Goal: Task Accomplishment & Management: Manage account settings

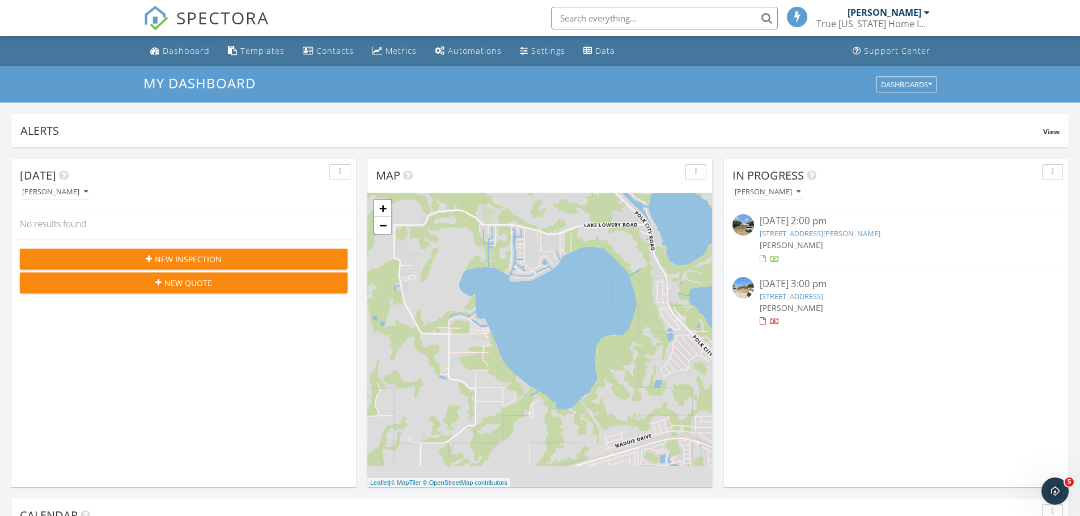
click at [825, 236] on link "804 Boardman St, Avon Park, FL 33825" at bounding box center [820, 233] width 121 height 10
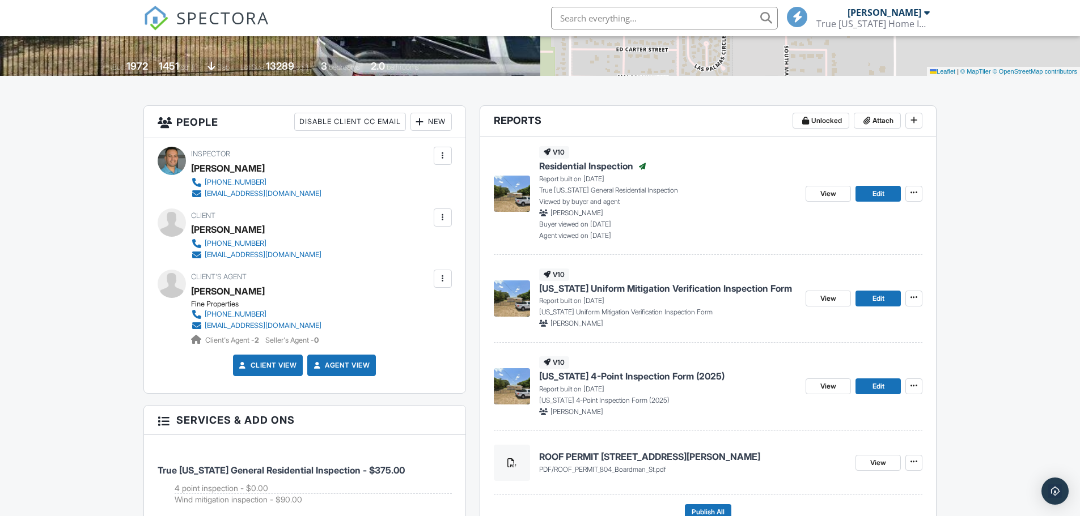
click at [632, 290] on span "Florida Uniform Mitigation Verification Inspection Form" at bounding box center [665, 288] width 253 height 12
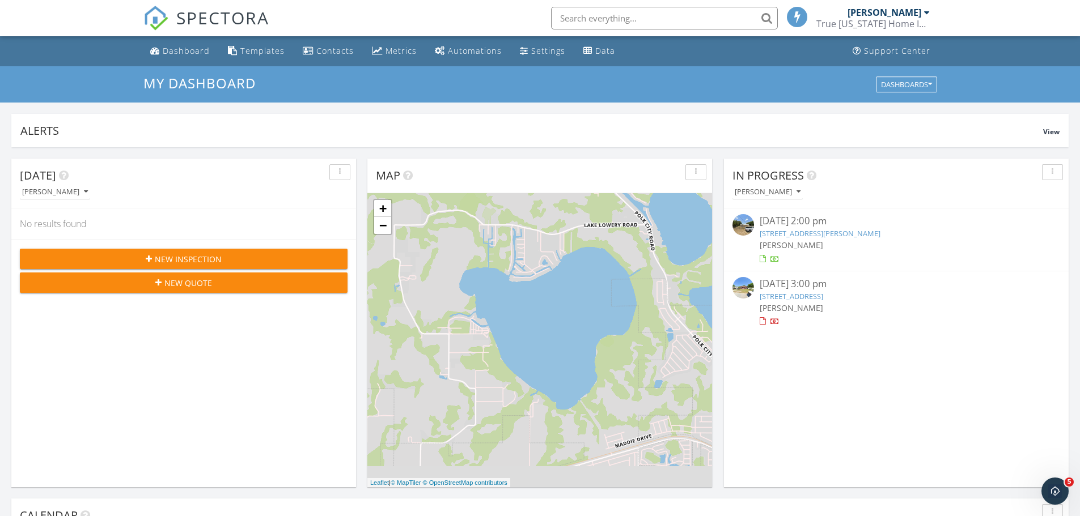
drag, startPoint x: 884, startPoint y: 297, endPoint x: 860, endPoint y: 345, distance: 53.7
click at [860, 345] on div "In Progress Simo Zaki 09/17/25 2:00 pm 804 Boardman St, Avon Park, FL 33825 Sim…" at bounding box center [896, 323] width 345 height 329
click at [824, 234] on link "804 Boardman St, Avon Park, FL 33825" at bounding box center [820, 233] width 121 height 10
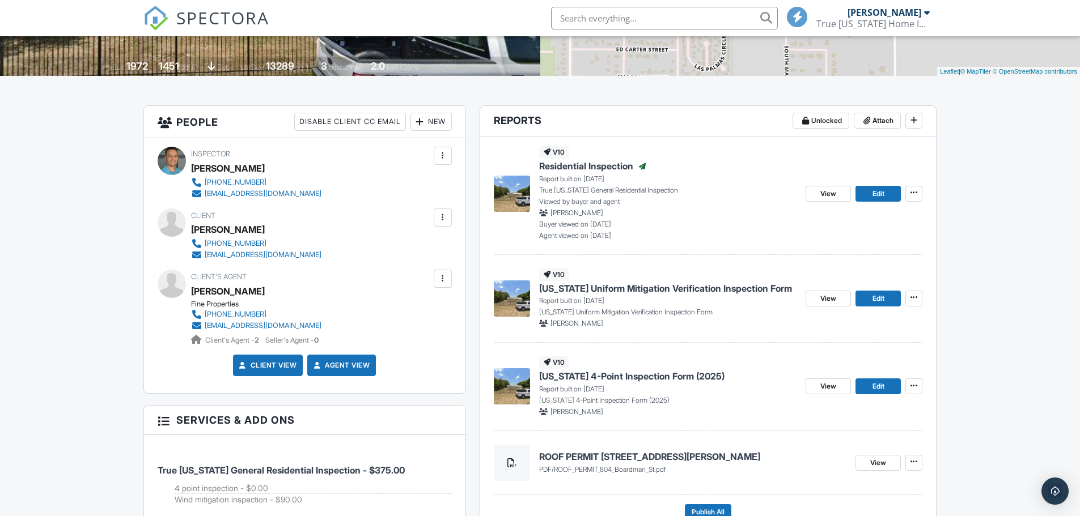
click at [594, 380] on span "Florida 4-Point Inspection Form (2025)" at bounding box center [631, 376] width 185 height 12
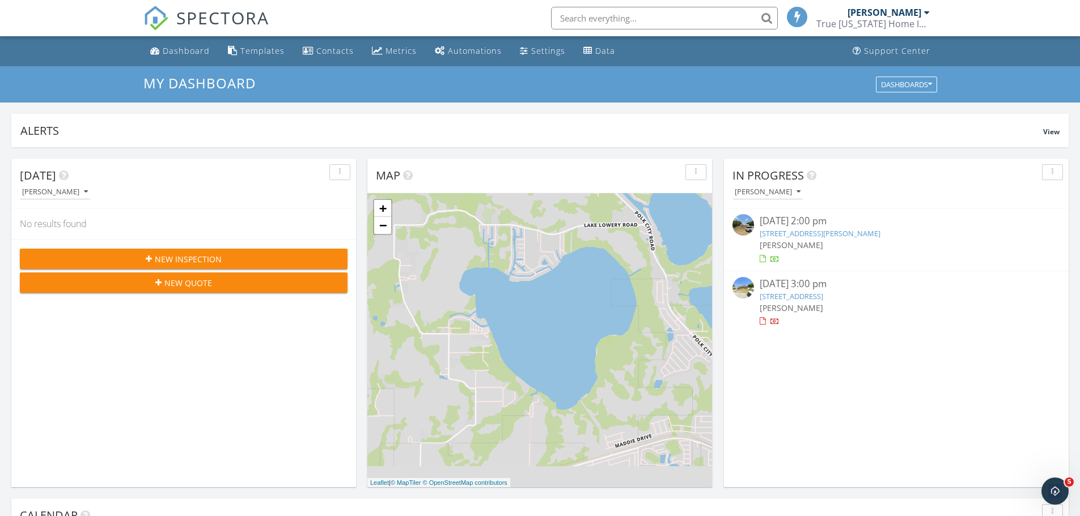
click at [796, 231] on link "[STREET_ADDRESS][PERSON_NAME]" at bounding box center [820, 233] width 121 height 10
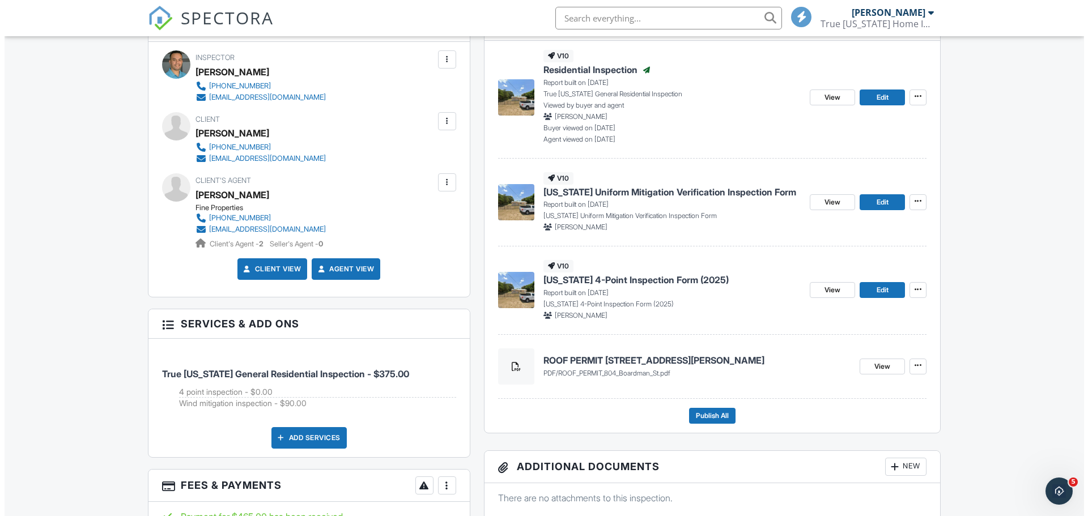
scroll to position [340, 0]
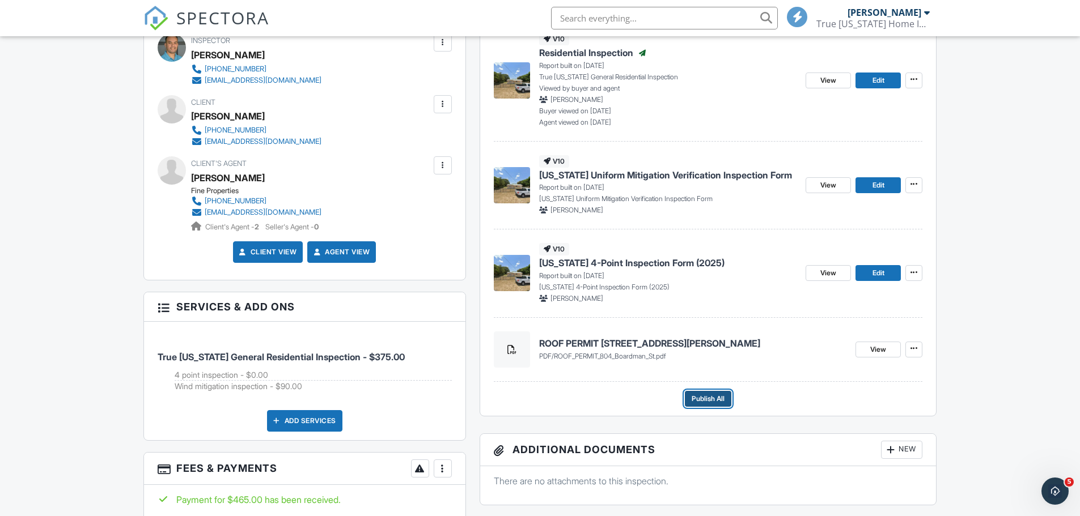
click at [711, 402] on span "Publish All" at bounding box center [708, 398] width 33 height 11
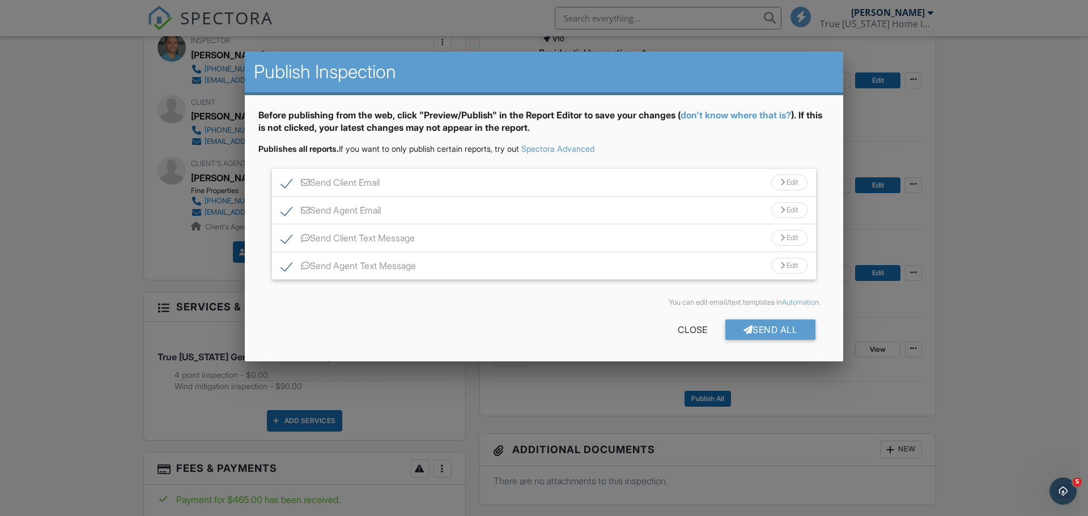
click at [771, 333] on div "Send All" at bounding box center [771, 330] width 91 height 20
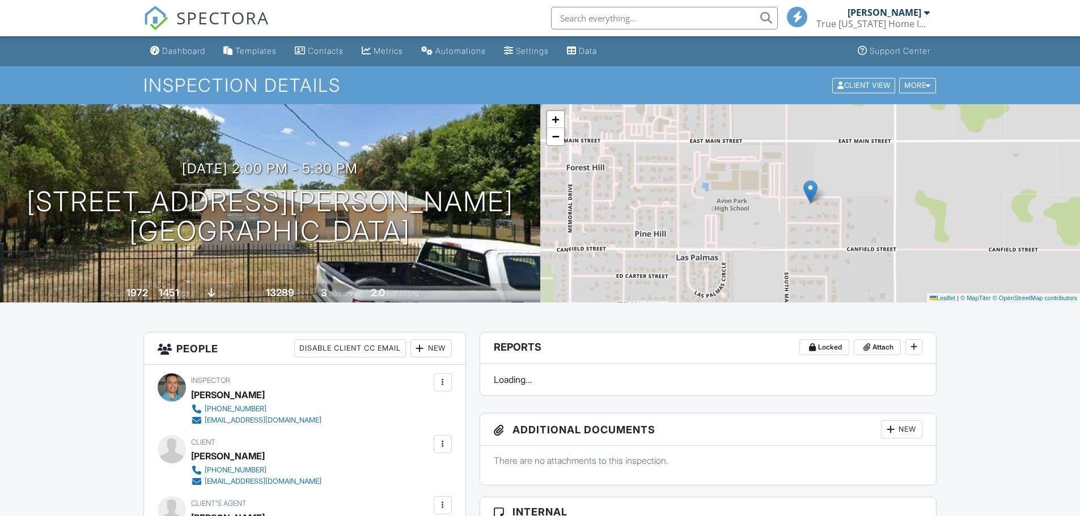
click at [632, 20] on input "text" at bounding box center [664, 18] width 227 height 23
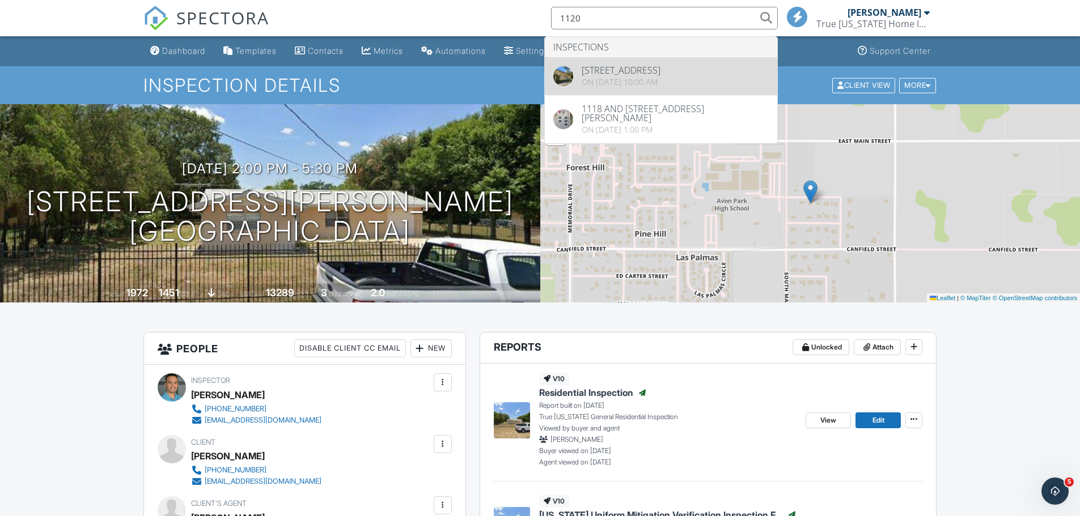
type input "1120"
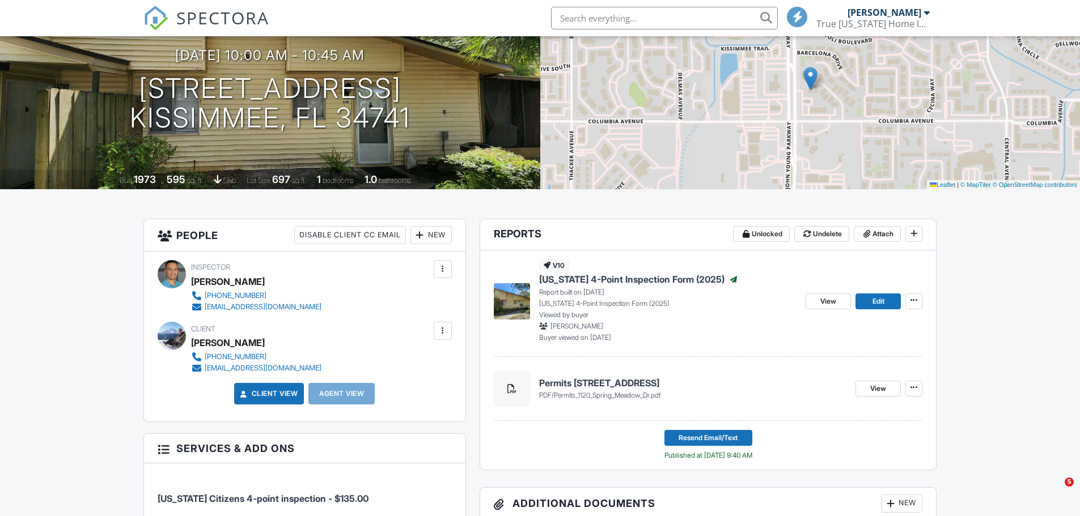
click at [626, 282] on span "[US_STATE] 4-Point Inspection Form (2025)" at bounding box center [631, 279] width 185 height 12
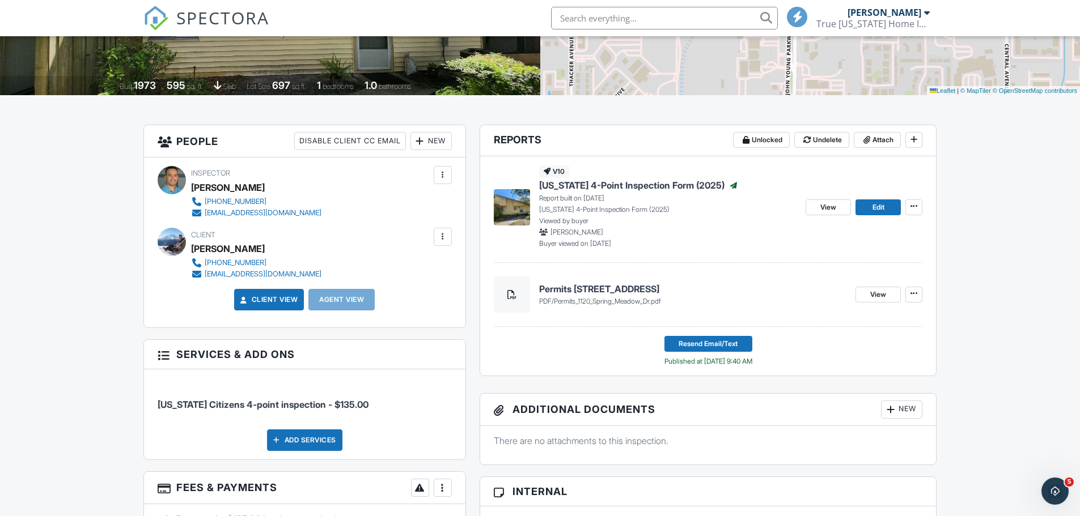
scroll to position [227, 0]
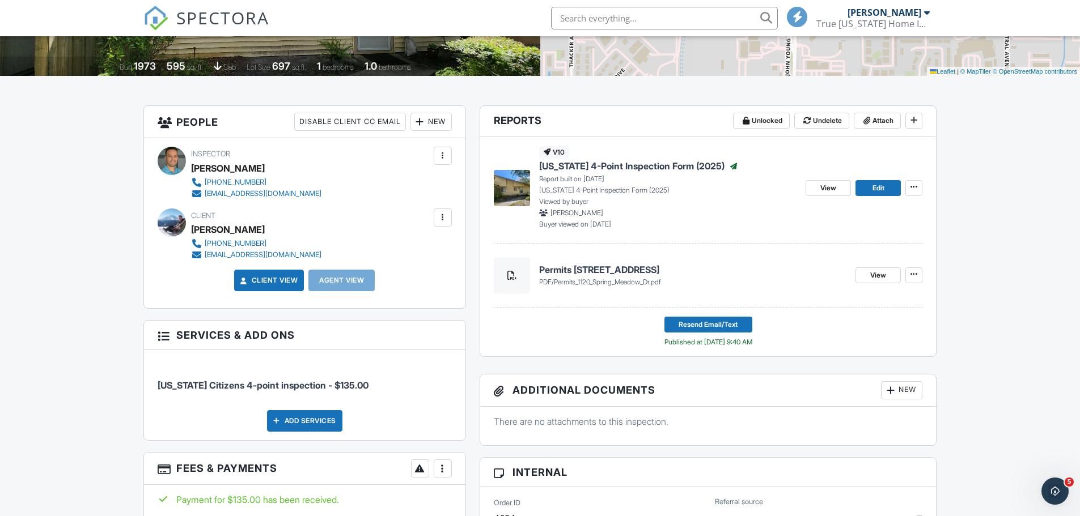
click at [635, 272] on h4 "Permits [STREET_ADDRESS]" at bounding box center [693, 270] width 308 height 12
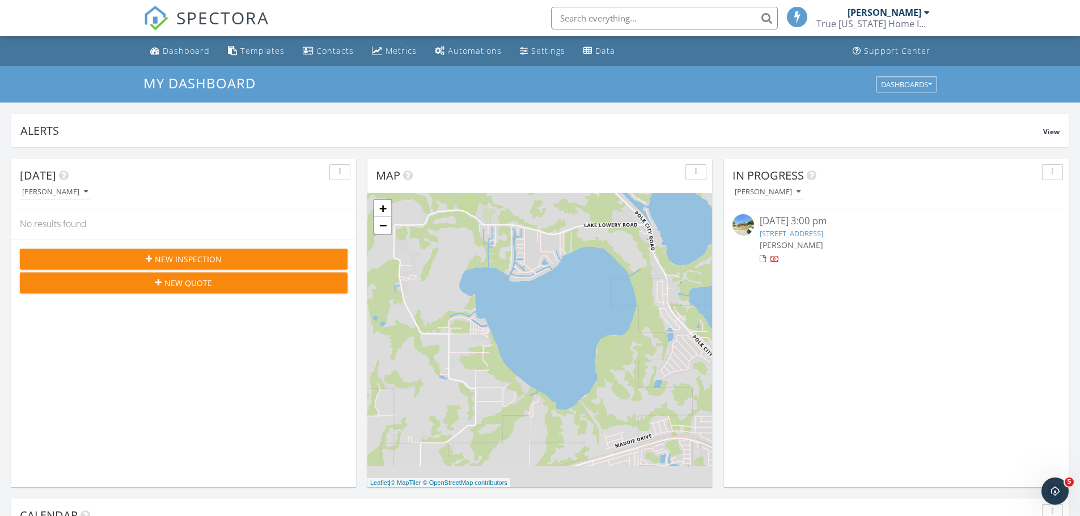
click at [590, 22] on input "text" at bounding box center [664, 18] width 227 height 23
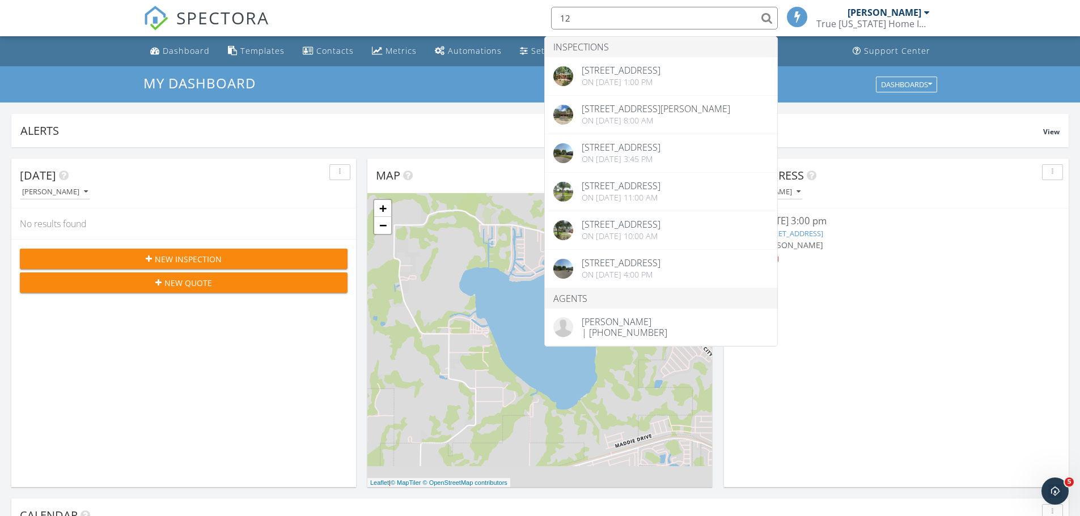
type input "1"
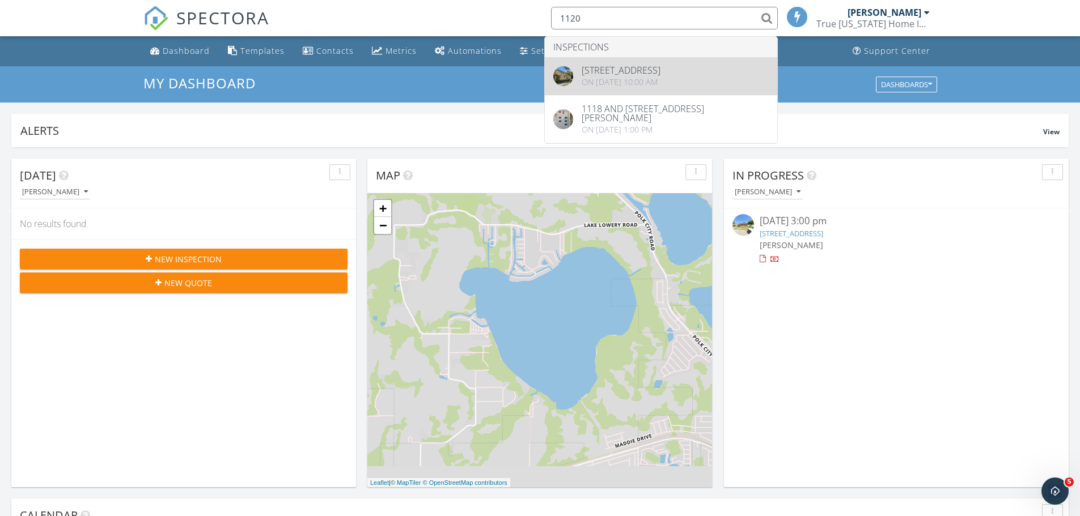
type input "1120"
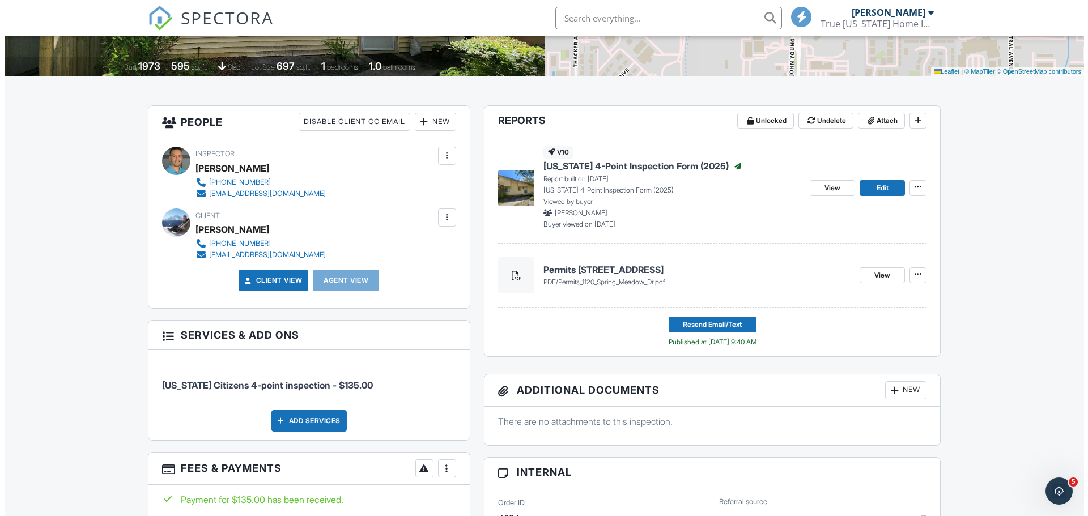
scroll to position [283, 0]
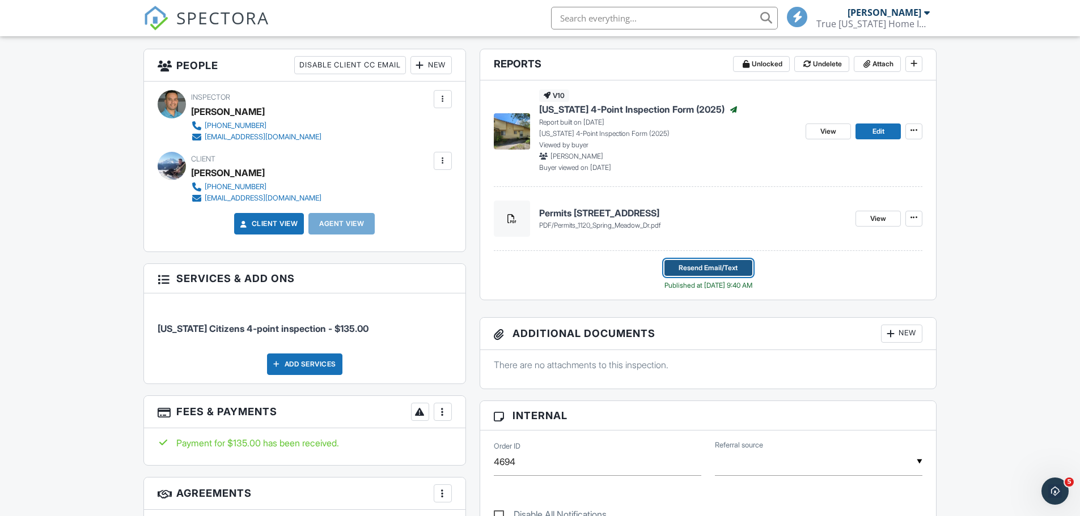
click at [714, 269] on span "Resend Email/Text" at bounding box center [708, 267] width 59 height 11
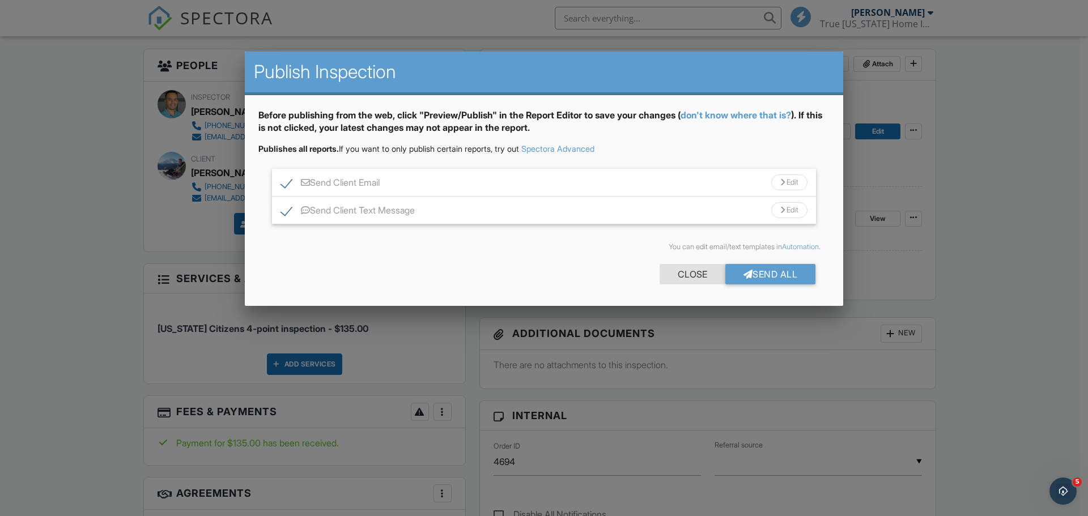
click at [701, 277] on div "Close" at bounding box center [693, 274] width 66 height 20
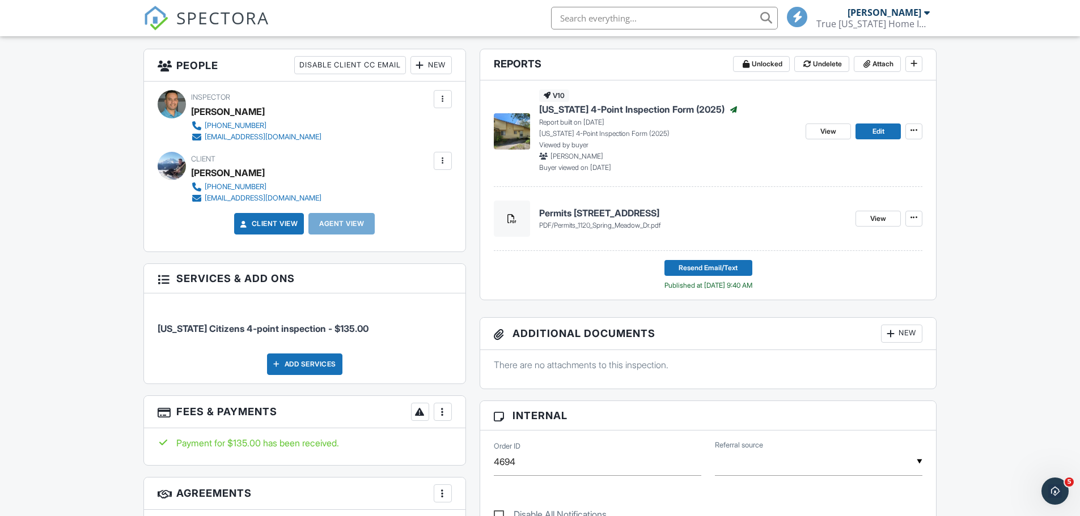
click at [439, 64] on div "New" at bounding box center [430, 65] width 41 height 18
click at [456, 130] on li "Client's Agent" at bounding box center [472, 128] width 112 height 28
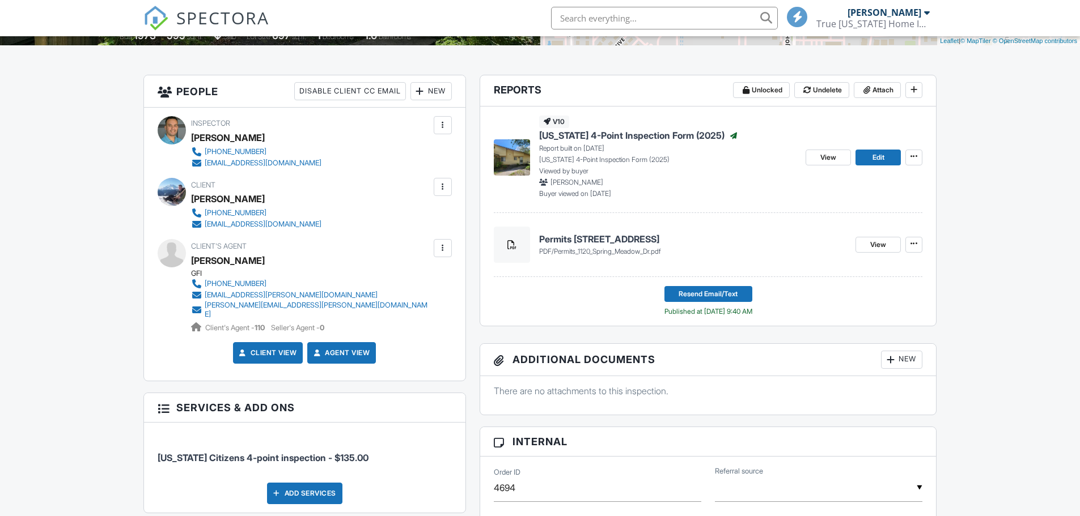
scroll to position [283, 0]
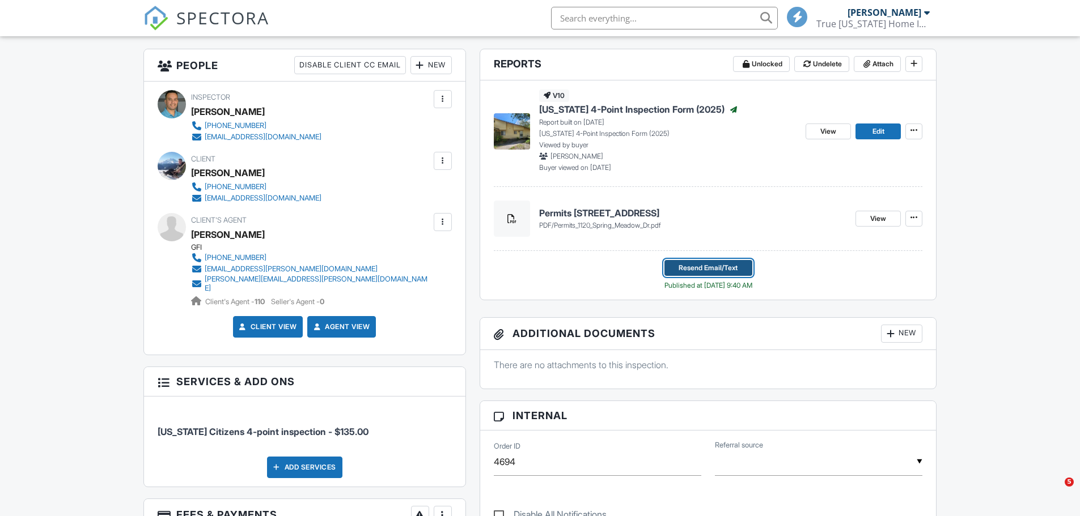
click at [731, 273] on span "Resend Email/Text" at bounding box center [708, 267] width 59 height 11
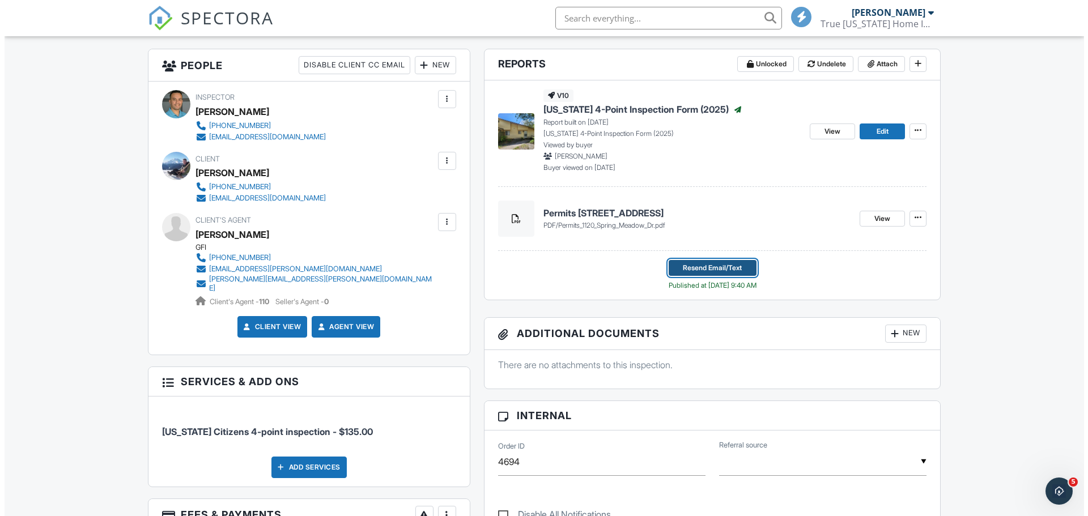
scroll to position [0, 0]
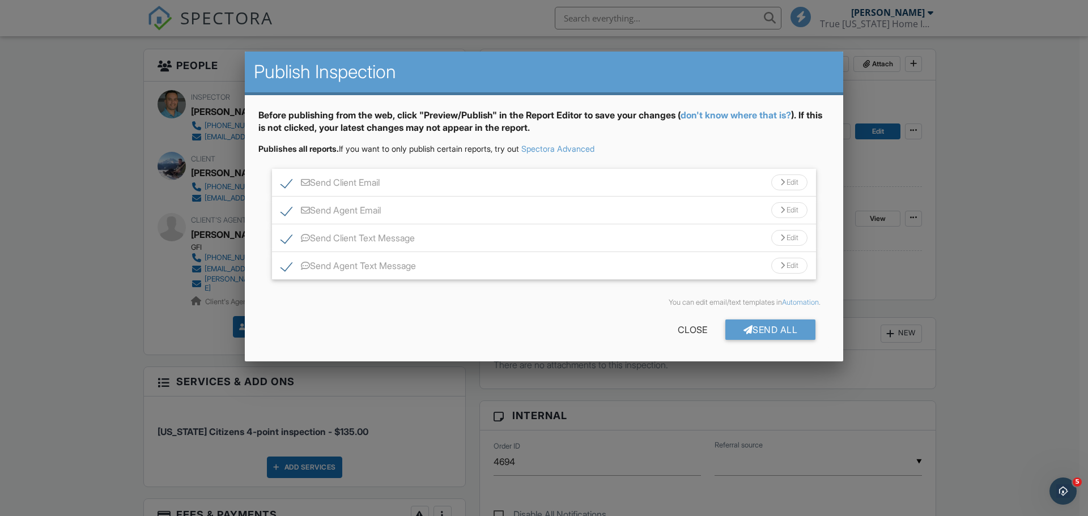
click at [286, 181] on label "Send Client Email" at bounding box center [330, 184] width 99 height 14
checkbox input "false"
click at [281, 236] on label "Send Client Text Message" at bounding box center [348, 240] width 134 height 14
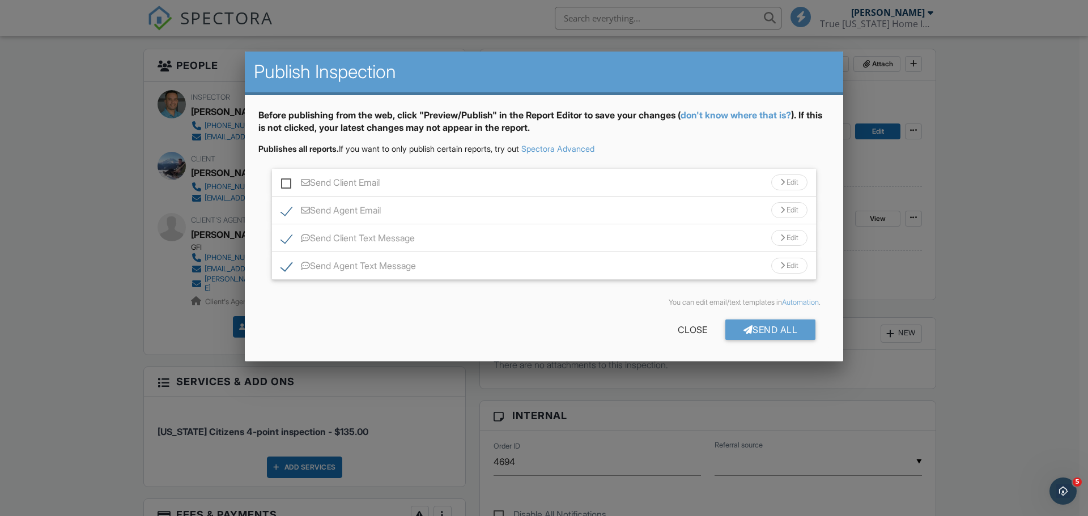
checkbox input "false"
click at [756, 333] on div "Send All" at bounding box center [771, 330] width 91 height 20
